Goal: Information Seeking & Learning: Learn about a topic

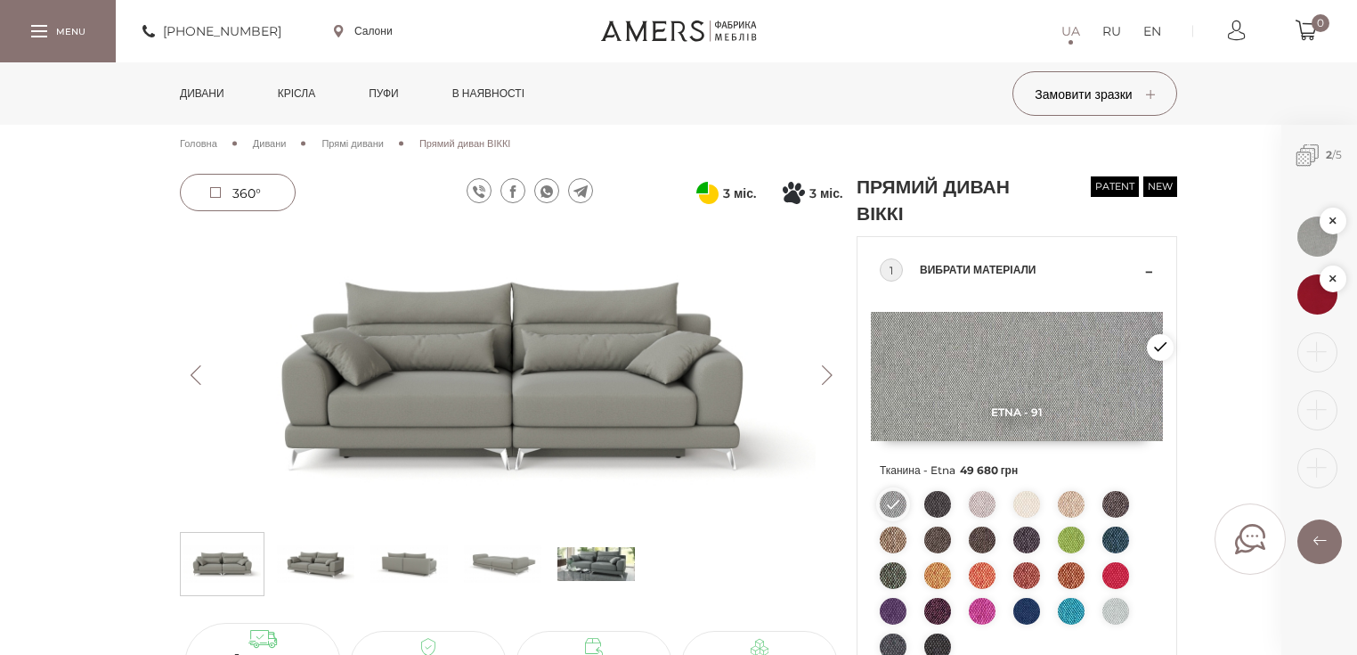
click at [207, 95] on link "Дивани" at bounding box center [202, 93] width 71 height 62
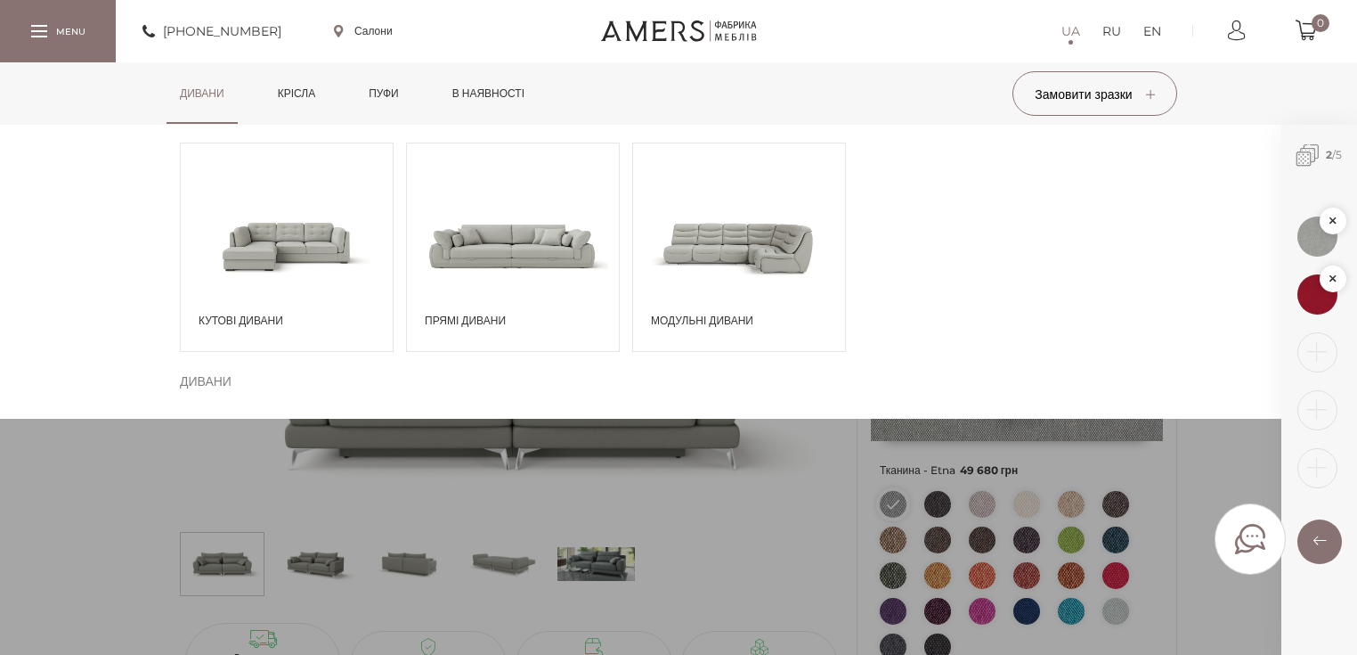
click at [758, 269] on span at bounding box center [739, 245] width 212 height 124
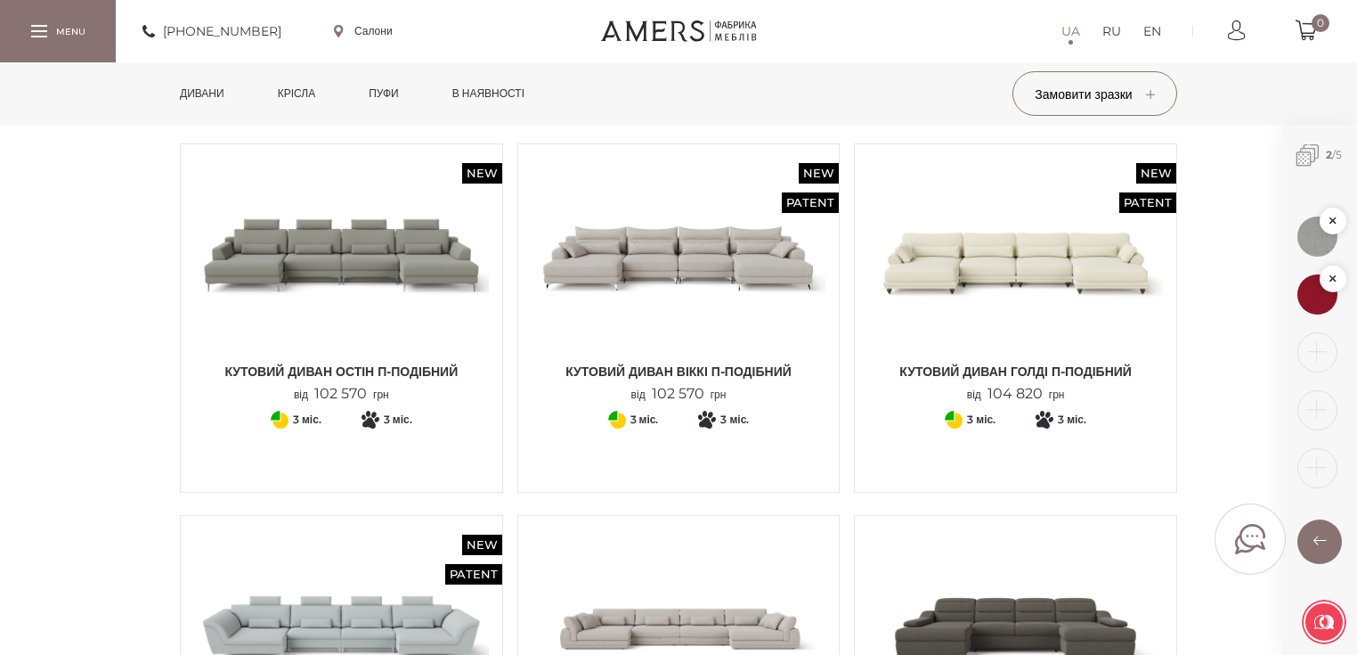
scroll to position [143, 0]
click at [196, 95] on link "Дивани" at bounding box center [202, 93] width 71 height 62
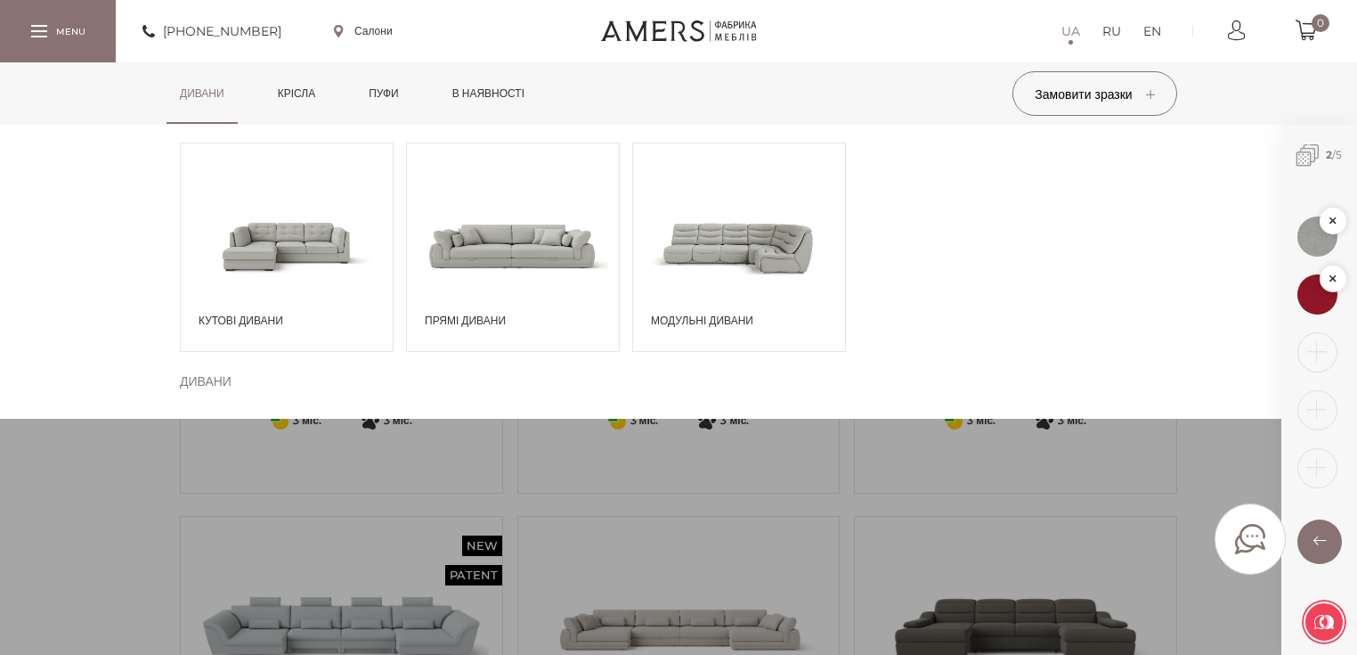
click at [236, 261] on span at bounding box center [287, 245] width 212 height 124
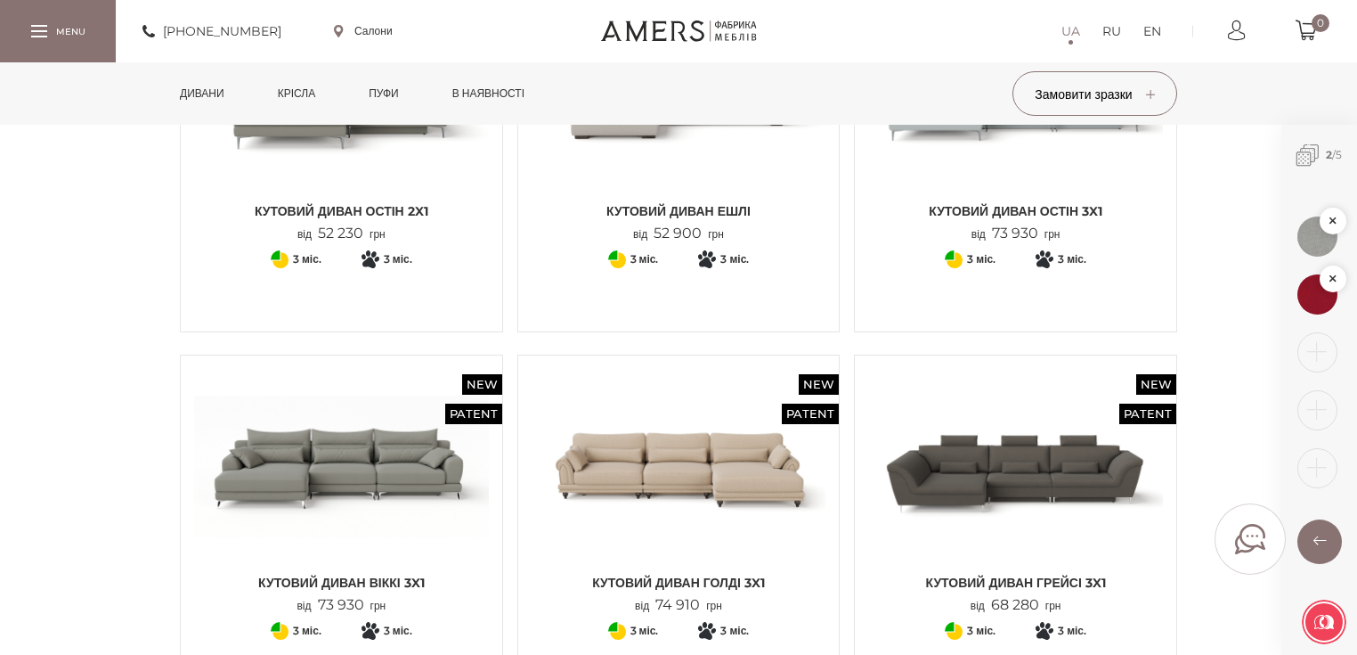
scroll to position [1425, 0]
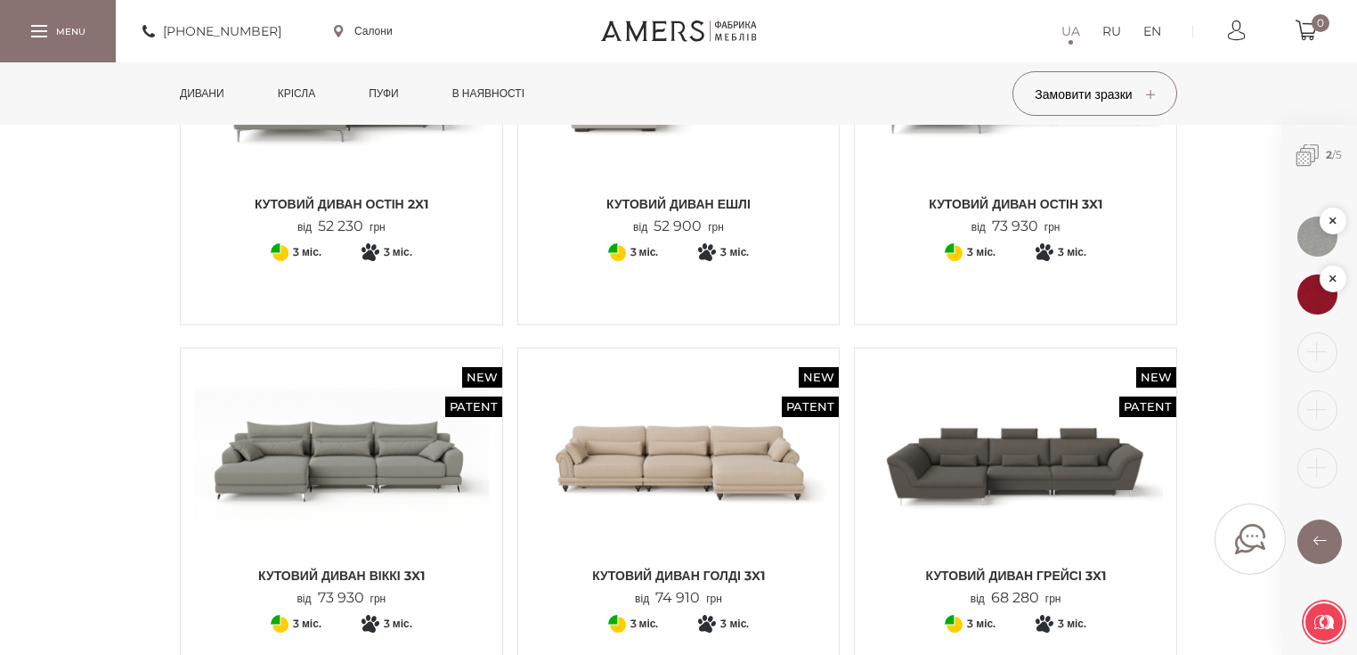
click at [278, 485] on img at bounding box center [341, 460] width 295 height 196
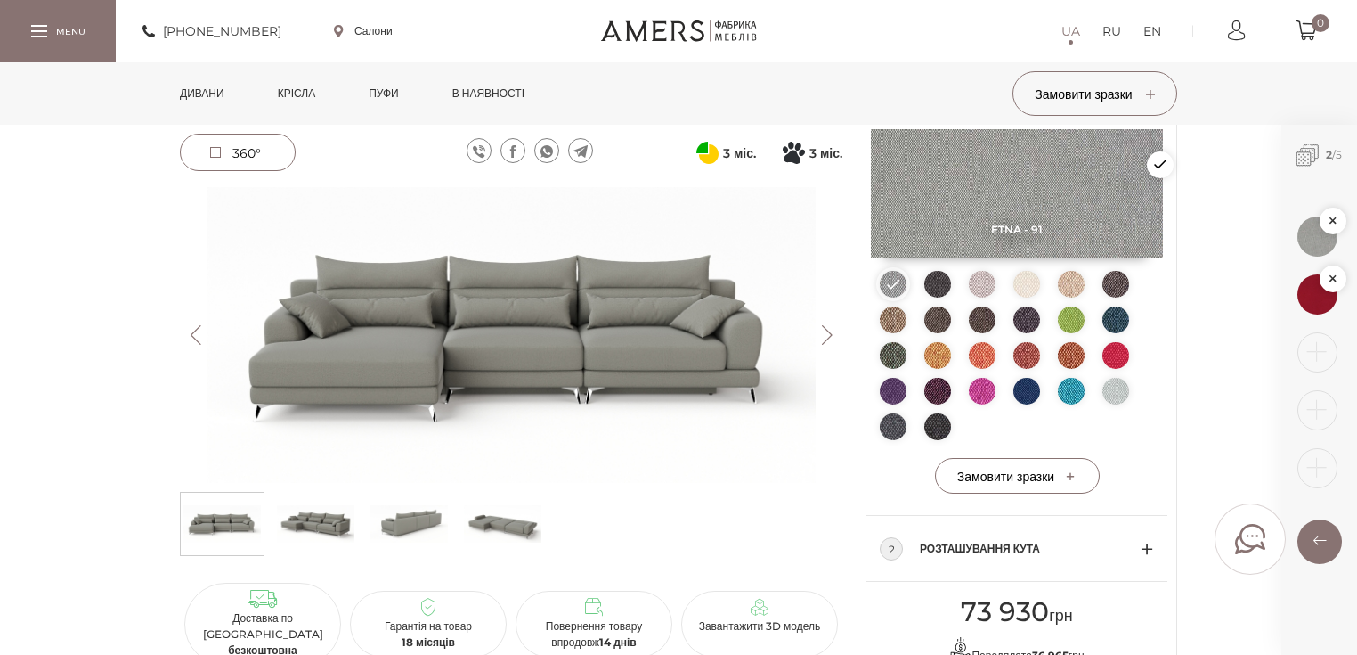
scroll to position [214, 0]
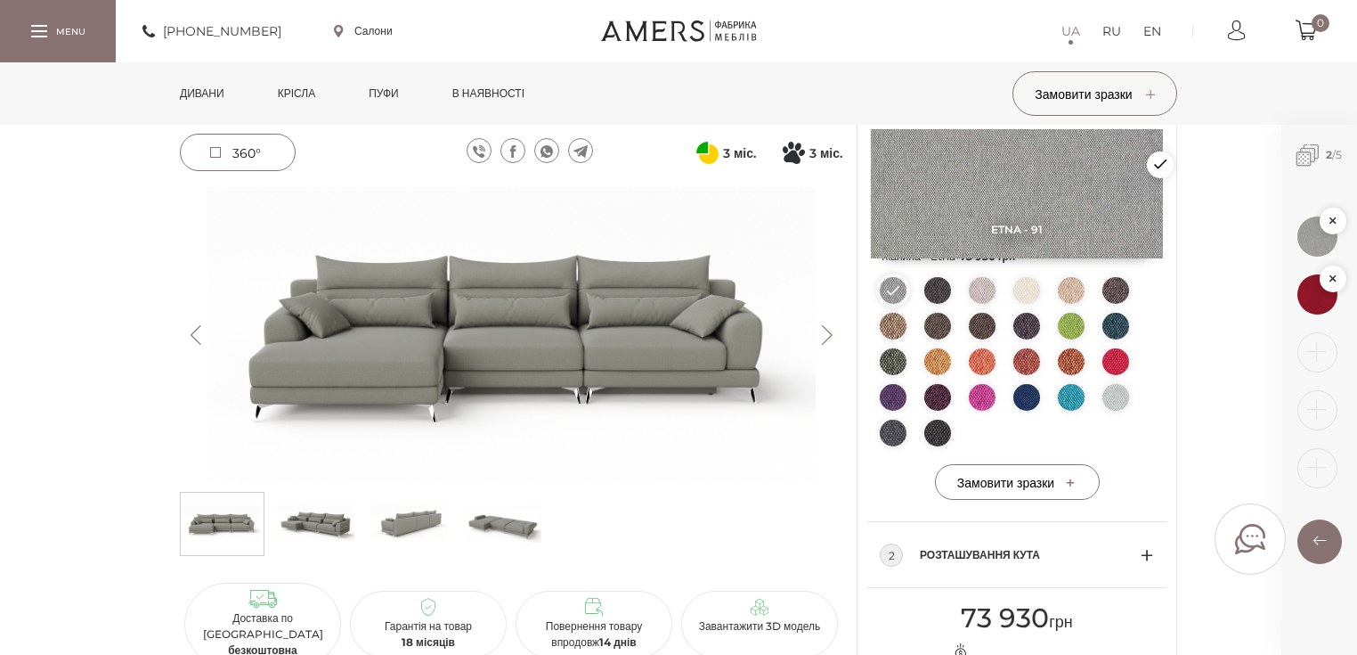
click at [1128, 399] on img at bounding box center [1116, 397] width 27 height 27
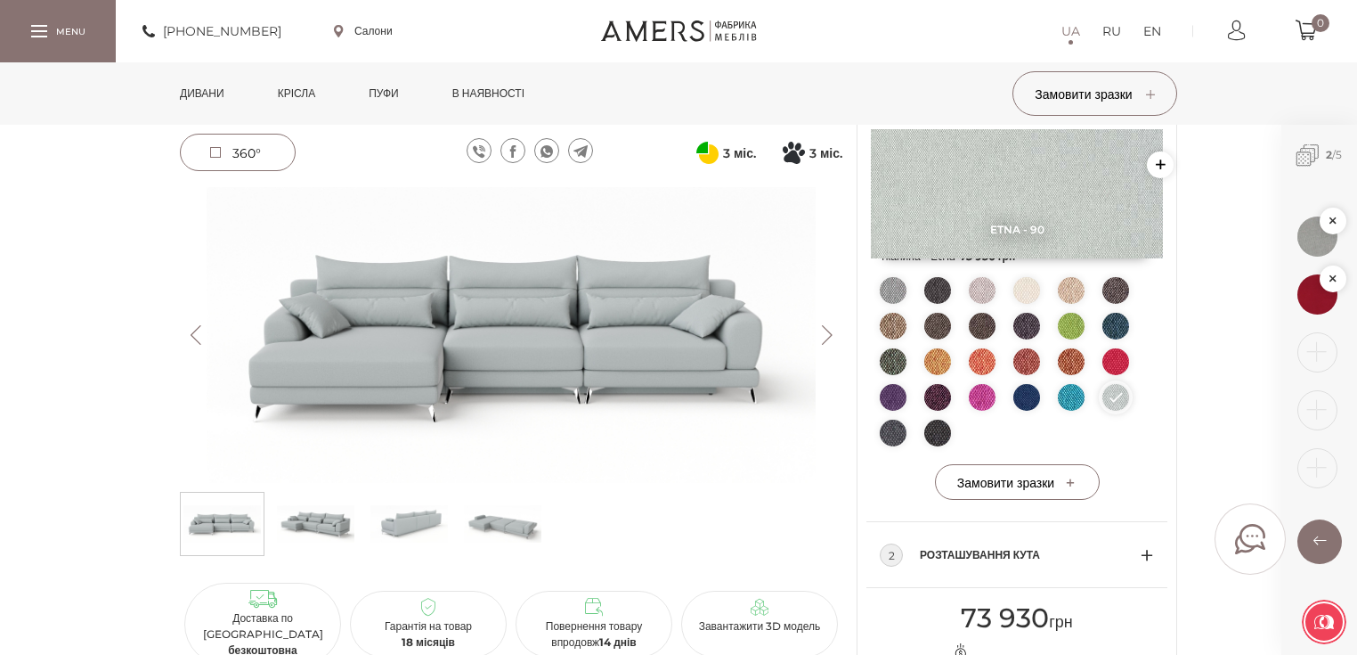
click at [564, 325] on img at bounding box center [511, 335] width 663 height 296
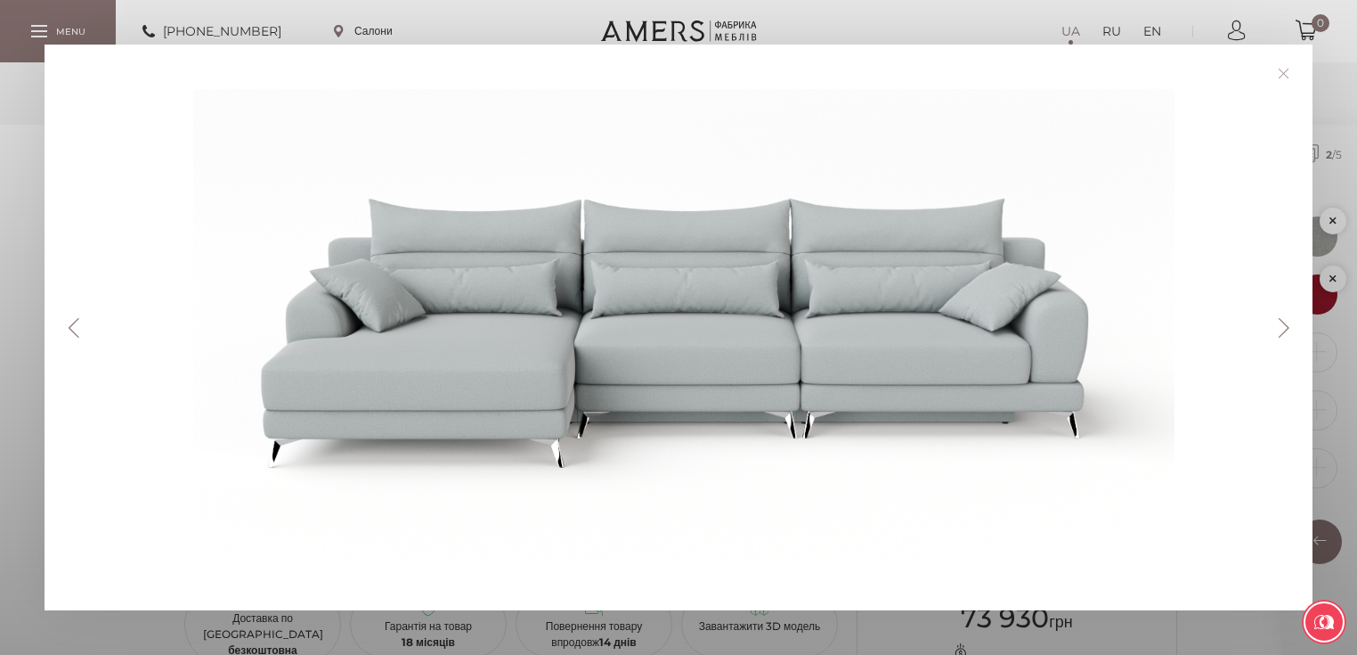
click at [1297, 68] on link at bounding box center [1284, 74] width 28 height 28
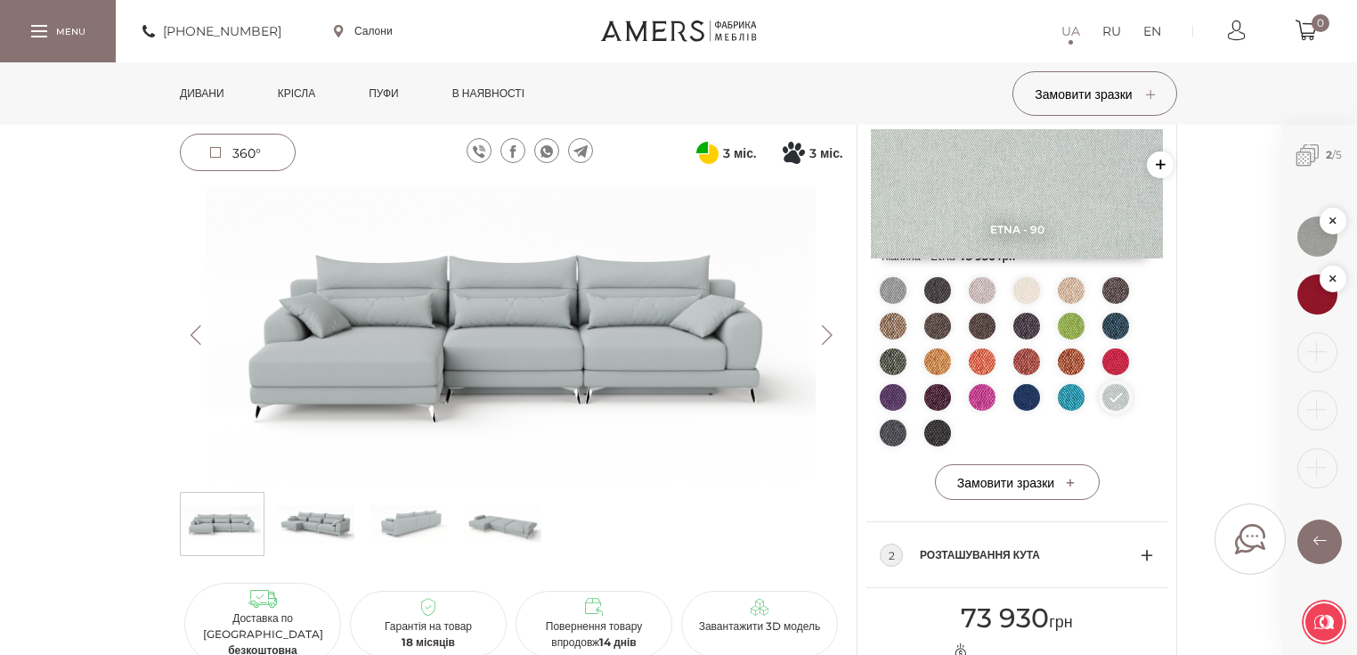
click at [326, 524] on img at bounding box center [315, 523] width 77 height 53
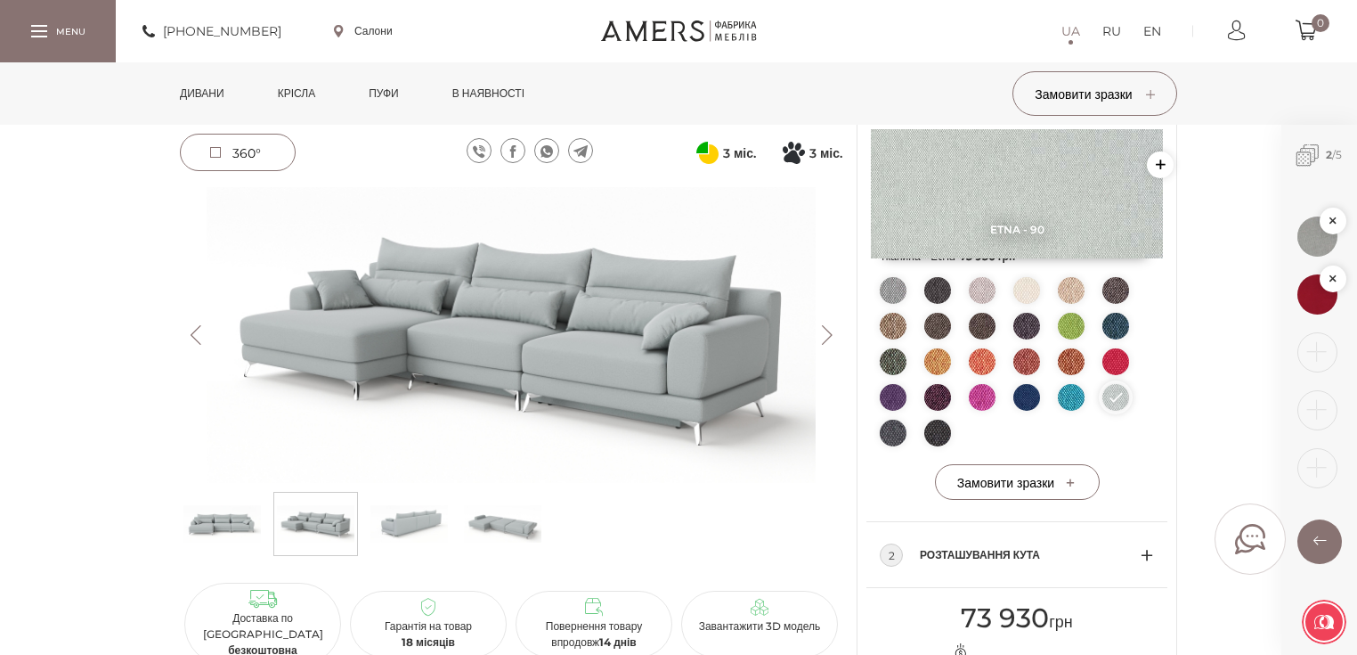
click at [824, 331] on button "Next" at bounding box center [826, 335] width 31 height 20
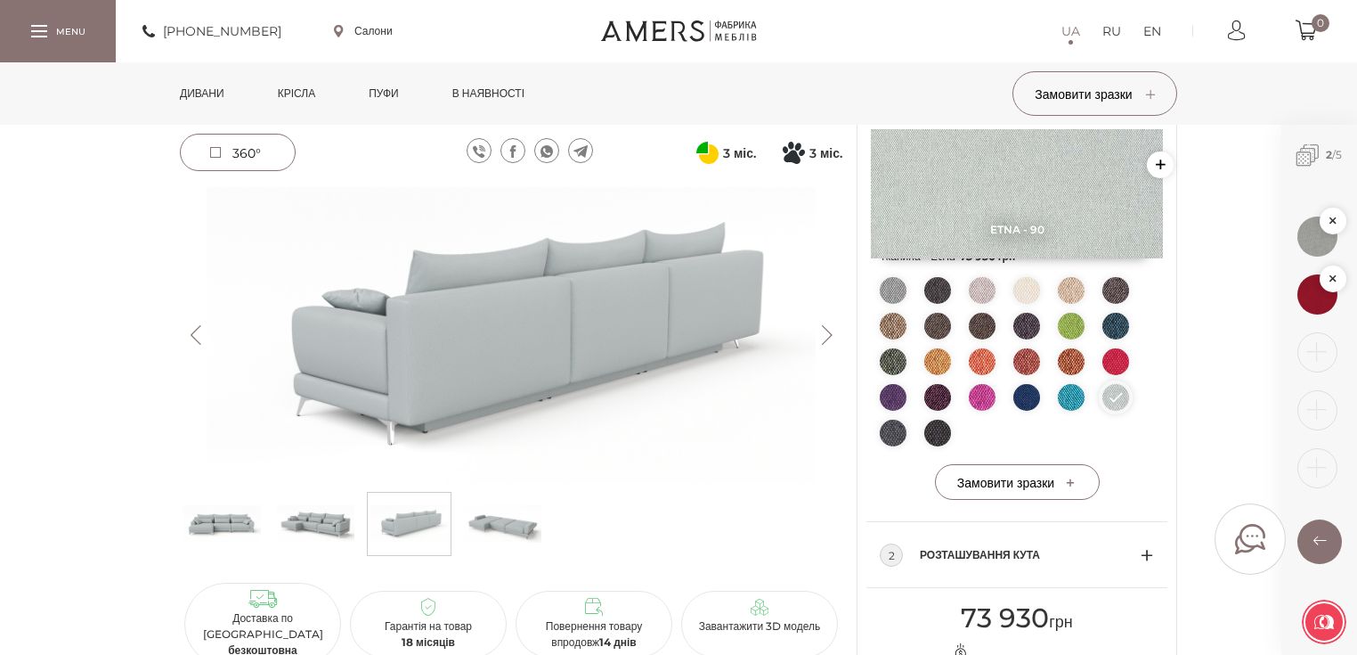
click at [827, 331] on button "Next" at bounding box center [826, 335] width 31 height 20
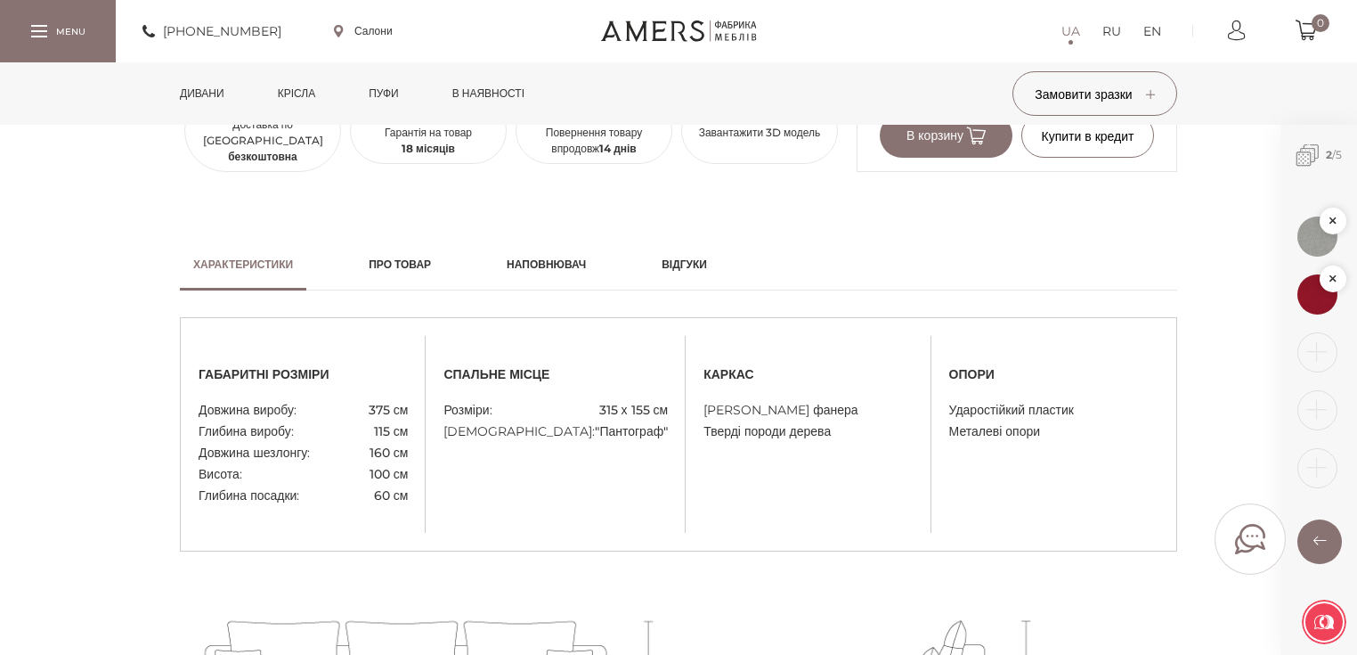
scroll to position [926, 0]
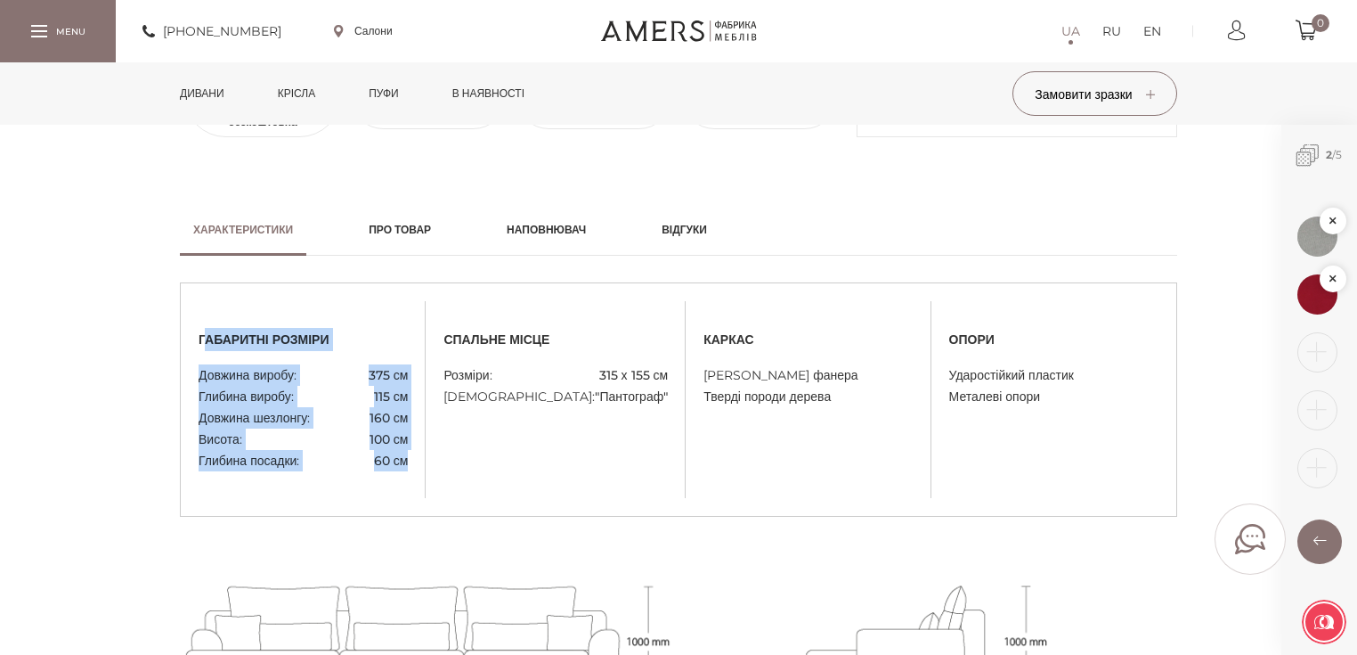
drag, startPoint x: 201, startPoint y: 339, endPoint x: 410, endPoint y: 455, distance: 238.4
click at [410, 455] on div "габаритні розміри Довжина виробу: 375 см Глибина виробу: 115 см Довжина шезлонг…" at bounding box center [303, 399] width 245 height 143
copy div "абаритні розміри Довжина виробу: 375 см Глибина виробу: 115 см Довжина шезлонгу…"
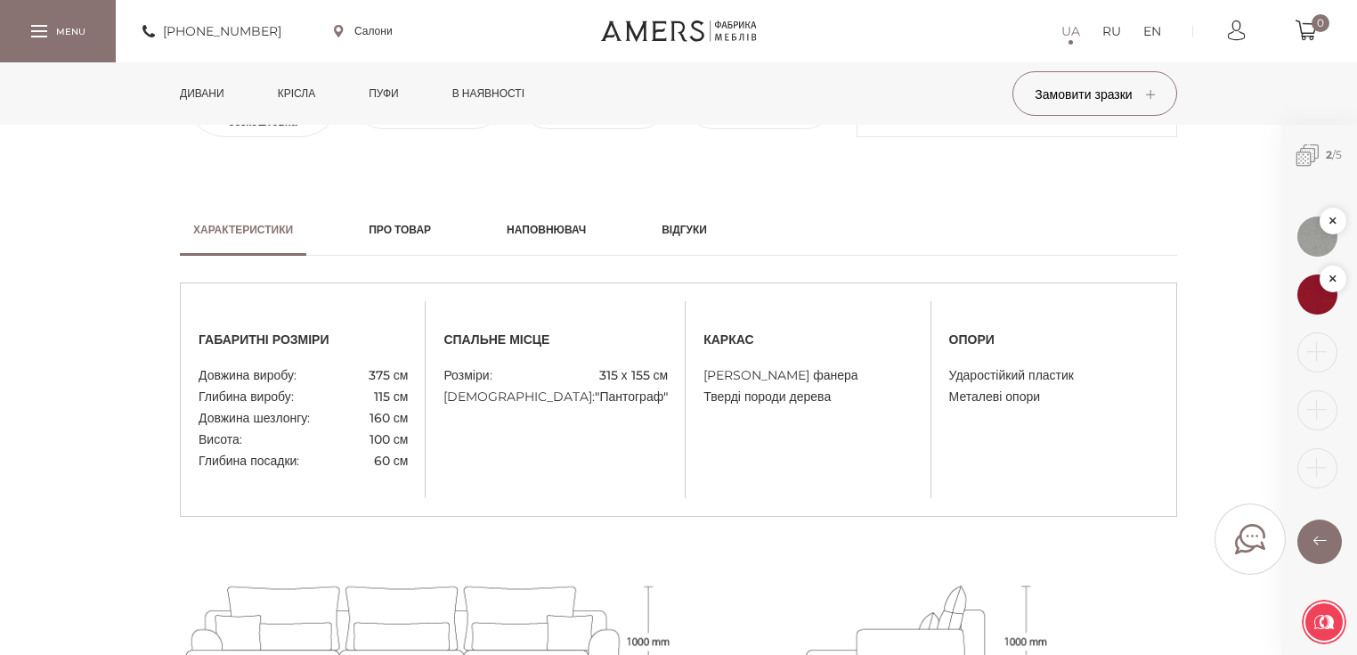
click at [510, 460] on div "спальне місце Розміри: 315 х 155 см Механізм: "Пантограф"" at bounding box center [556, 399] width 260 height 143
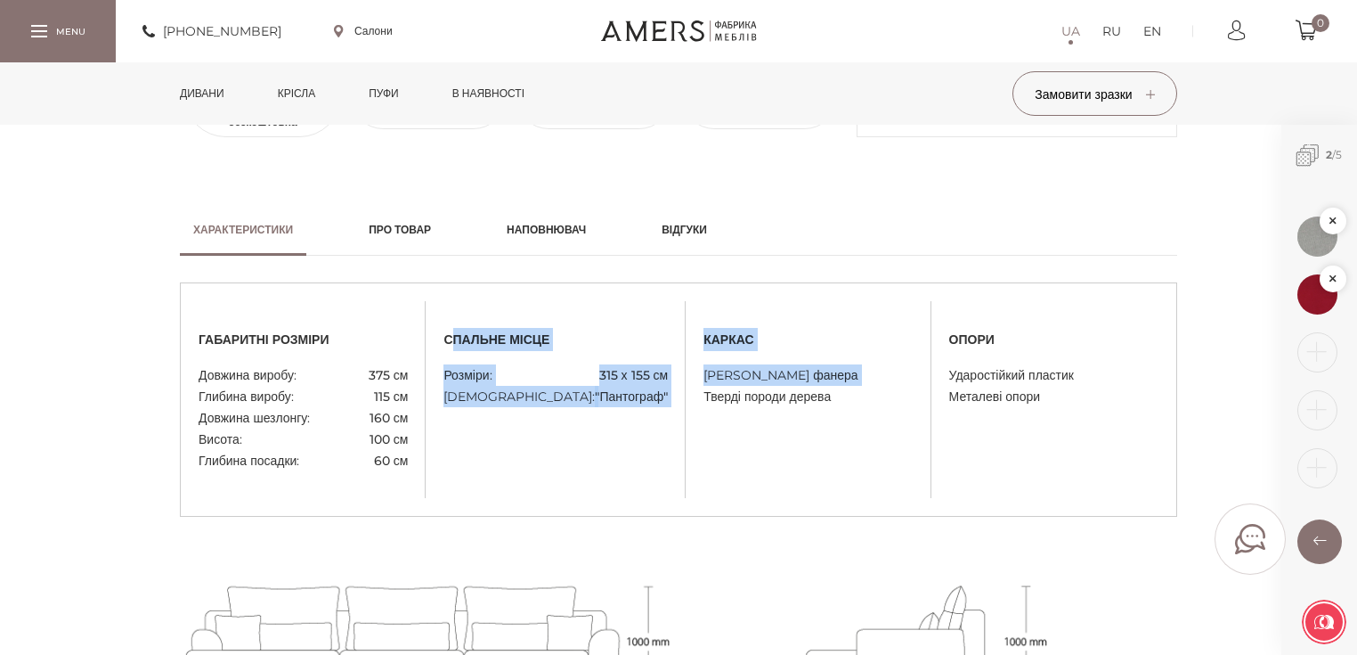
drag, startPoint x: 452, startPoint y: 337, endPoint x: 620, endPoint y: 428, distance: 190.9
click at [674, 407] on div "спальне місце Розміри: 315 х 155 см Механізм: "Пантограф"" at bounding box center [556, 399] width 260 height 143
click at [456, 342] on span "спальне місце" at bounding box center [556, 339] width 224 height 23
drag, startPoint x: 445, startPoint y: 337, endPoint x: 665, endPoint y: 396, distance: 227.9
click at [661, 395] on div "спальне місце Розміри: 315 х 155 см Механізм: "Пантограф"" at bounding box center [556, 399] width 260 height 143
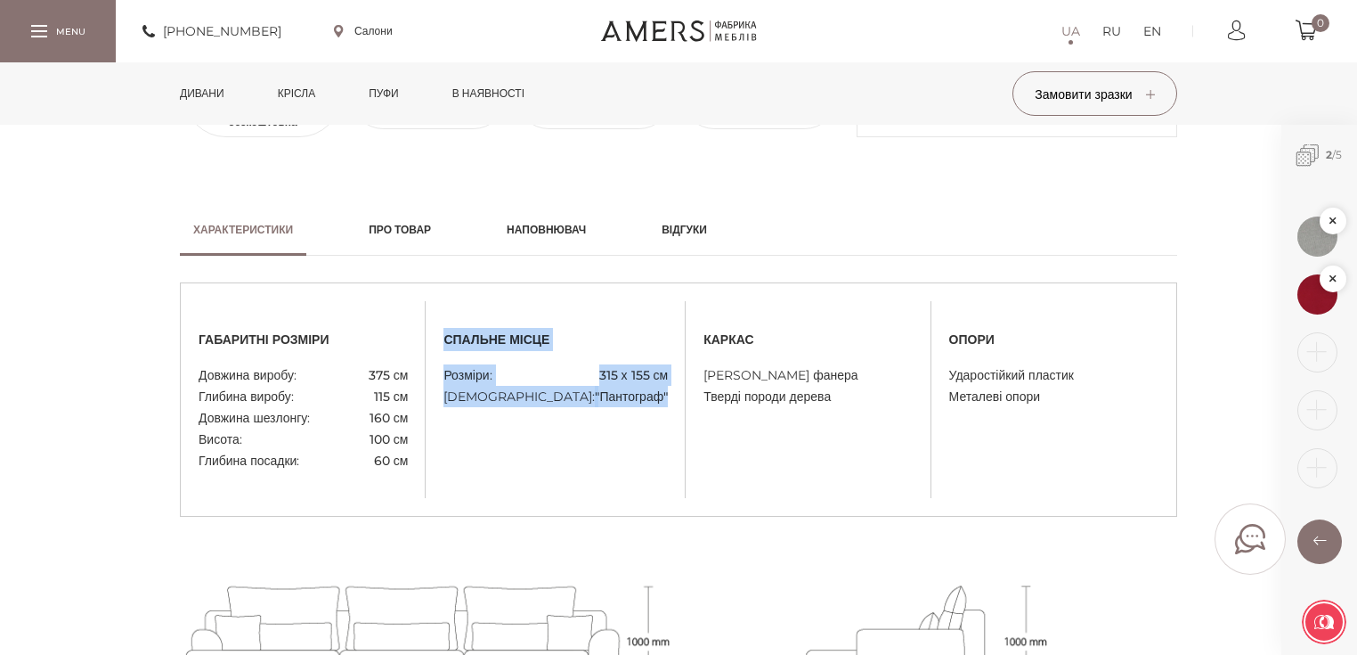
copy div "спальне місце Розміри: 315 х 155 см Механізм: "Пантограф""
